Goal: Task Accomplishment & Management: Use online tool/utility

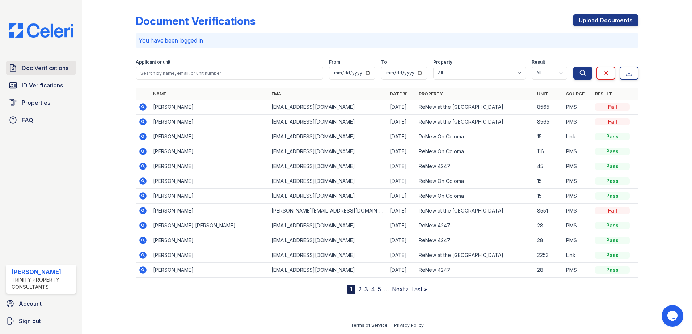
click at [43, 68] on span "Doc Verifications" at bounding box center [45, 68] width 47 height 9
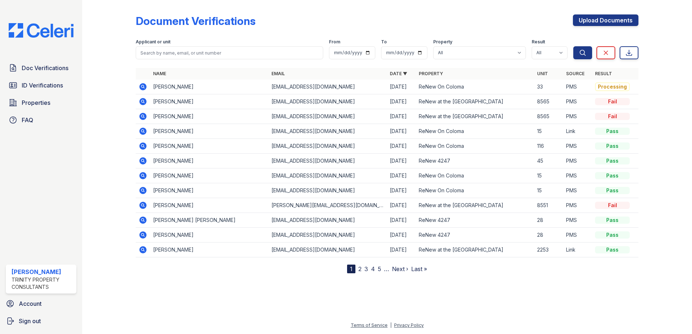
click at [145, 87] on icon at bounding box center [142, 86] width 7 height 7
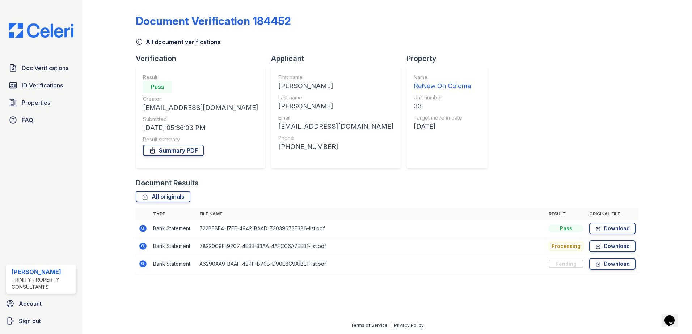
drag, startPoint x: 140, startPoint y: 229, endPoint x: 197, endPoint y: 188, distance: 69.6
click at [140, 228] on icon at bounding box center [142, 228] width 7 height 7
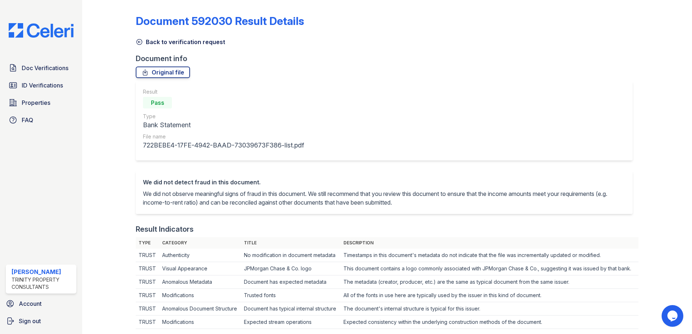
click at [139, 38] on icon at bounding box center [139, 41] width 7 height 7
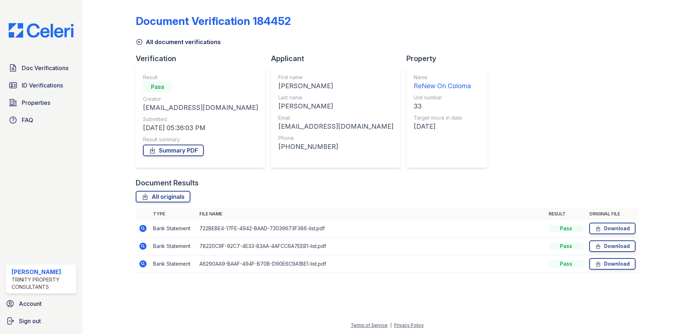
click at [143, 245] on icon at bounding box center [143, 246] width 9 height 9
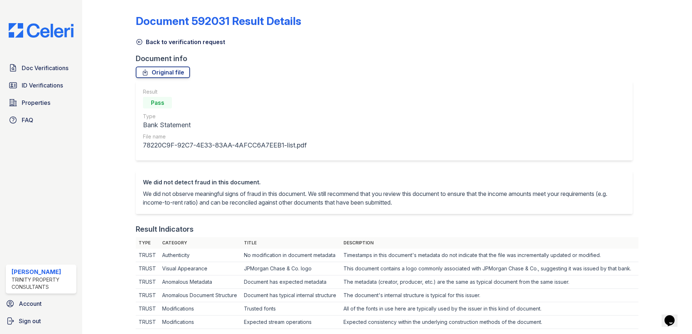
click at [137, 41] on icon at bounding box center [139, 41] width 7 height 7
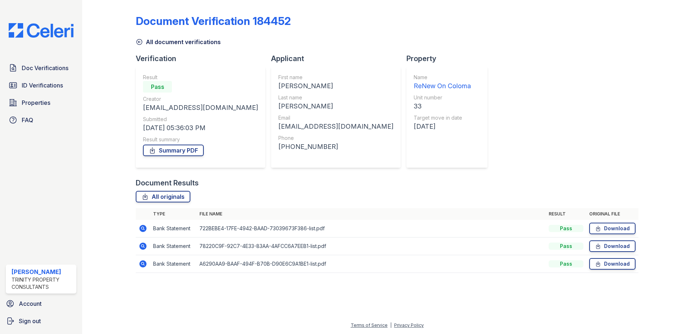
click at [143, 266] on icon at bounding box center [142, 263] width 7 height 7
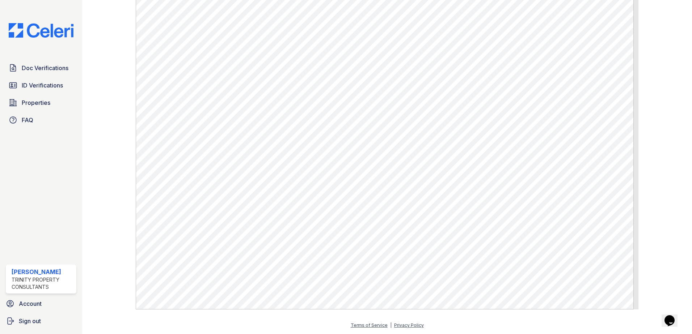
scroll to position [389, 0]
click at [59, 82] on span "ID Verifications" at bounding box center [42, 85] width 41 height 9
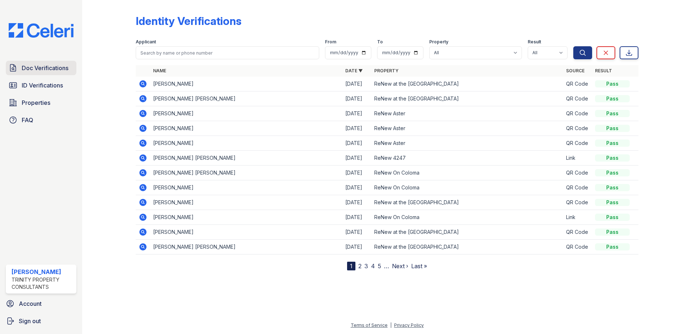
click at [43, 70] on span "Doc Verifications" at bounding box center [45, 68] width 47 height 9
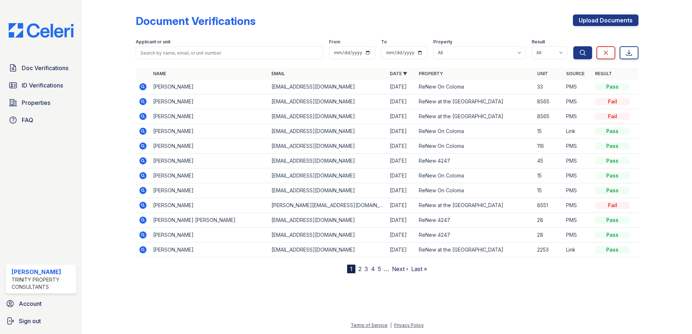
click at [143, 116] on icon at bounding box center [142, 116] width 2 height 2
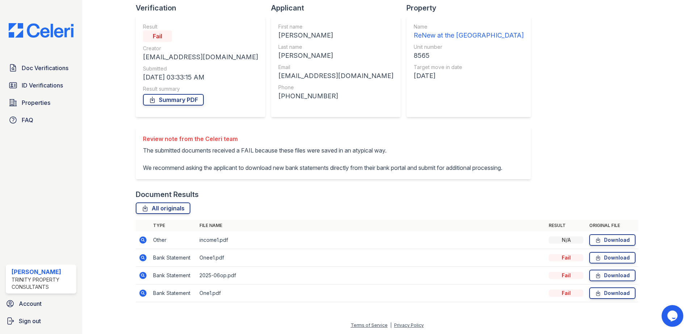
scroll to position [59, 0]
click at [143, 259] on icon at bounding box center [142, 257] width 7 height 7
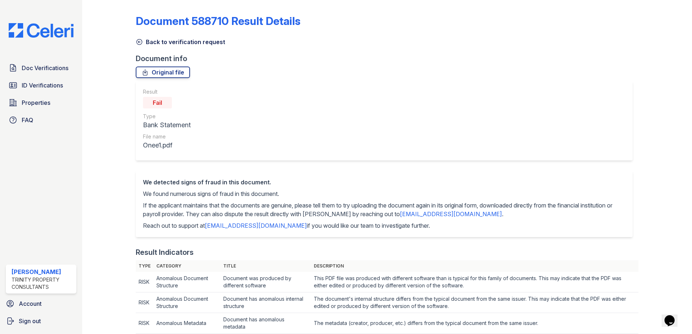
click at [137, 41] on icon at bounding box center [139, 41] width 7 height 7
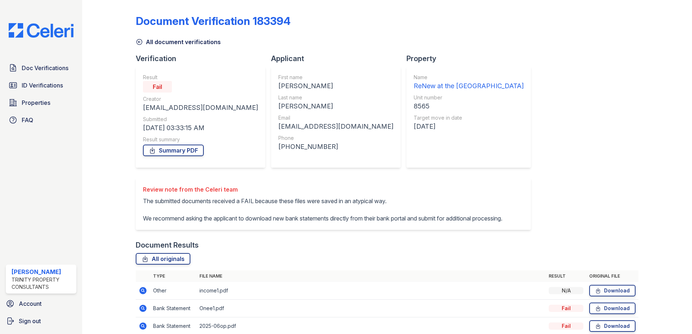
click at [134, 39] on div at bounding box center [115, 181] width 42 height 357
click at [138, 41] on icon at bounding box center [139, 41] width 7 height 7
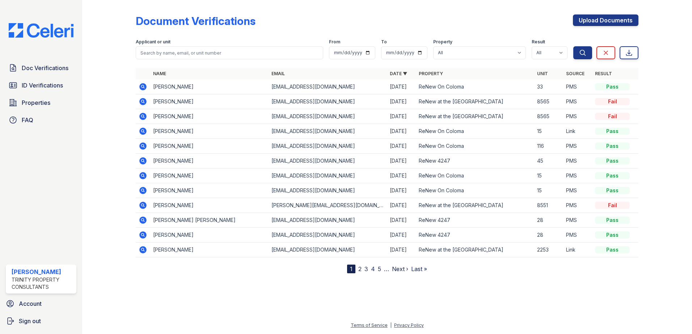
click at [143, 87] on icon at bounding box center [142, 86] width 2 height 2
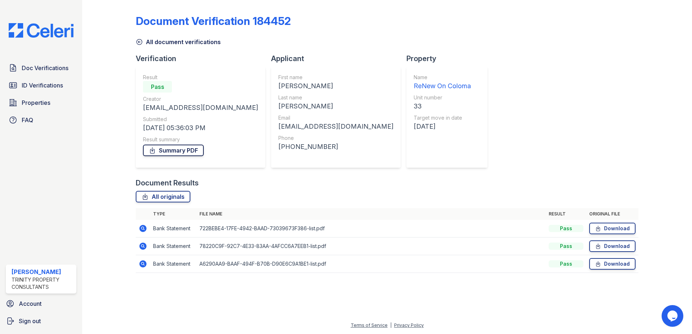
click at [172, 150] on link "Summary PDF" at bounding box center [173, 151] width 61 height 12
click at [12, 86] on icon at bounding box center [12, 85] width 7 height 5
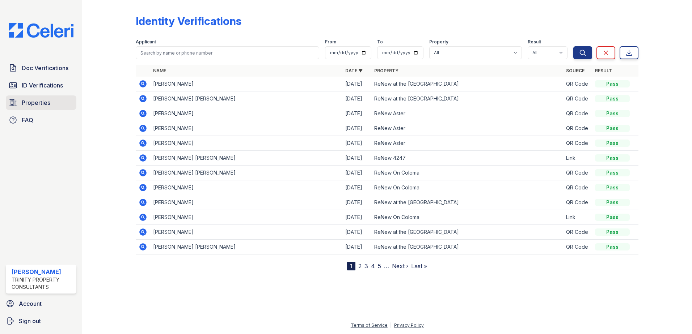
click at [42, 104] on span "Properties" at bounding box center [36, 102] width 29 height 9
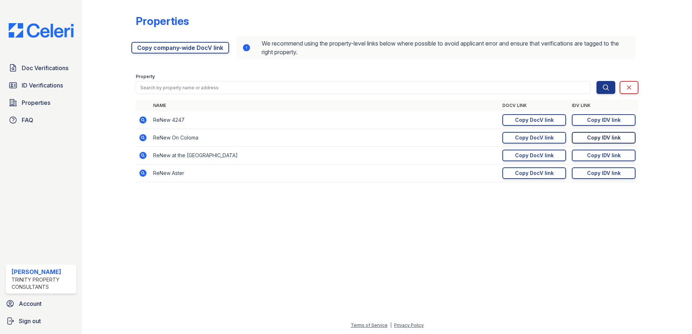
click at [613, 137] on div "Copy IDV link" at bounding box center [604, 137] width 34 height 7
click at [58, 63] on link "Doc Verifications" at bounding box center [41, 68] width 71 height 14
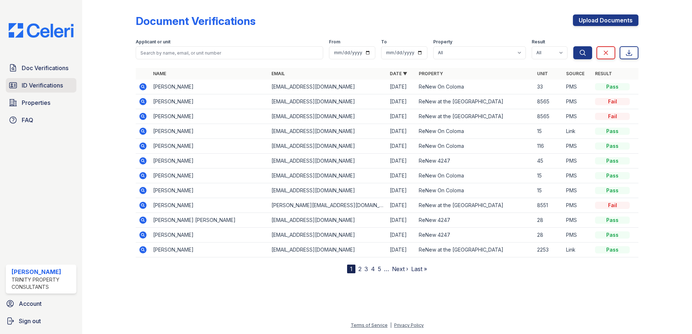
click at [51, 84] on span "ID Verifications" at bounding box center [42, 85] width 41 height 9
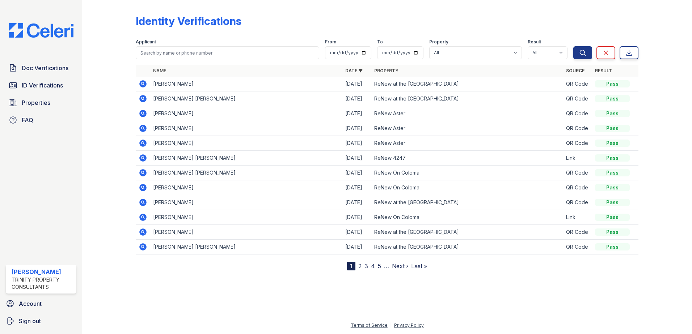
click at [51, 84] on span "ID Verifications" at bounding box center [42, 85] width 41 height 9
